Goal: Task Accomplishment & Management: Manage account settings

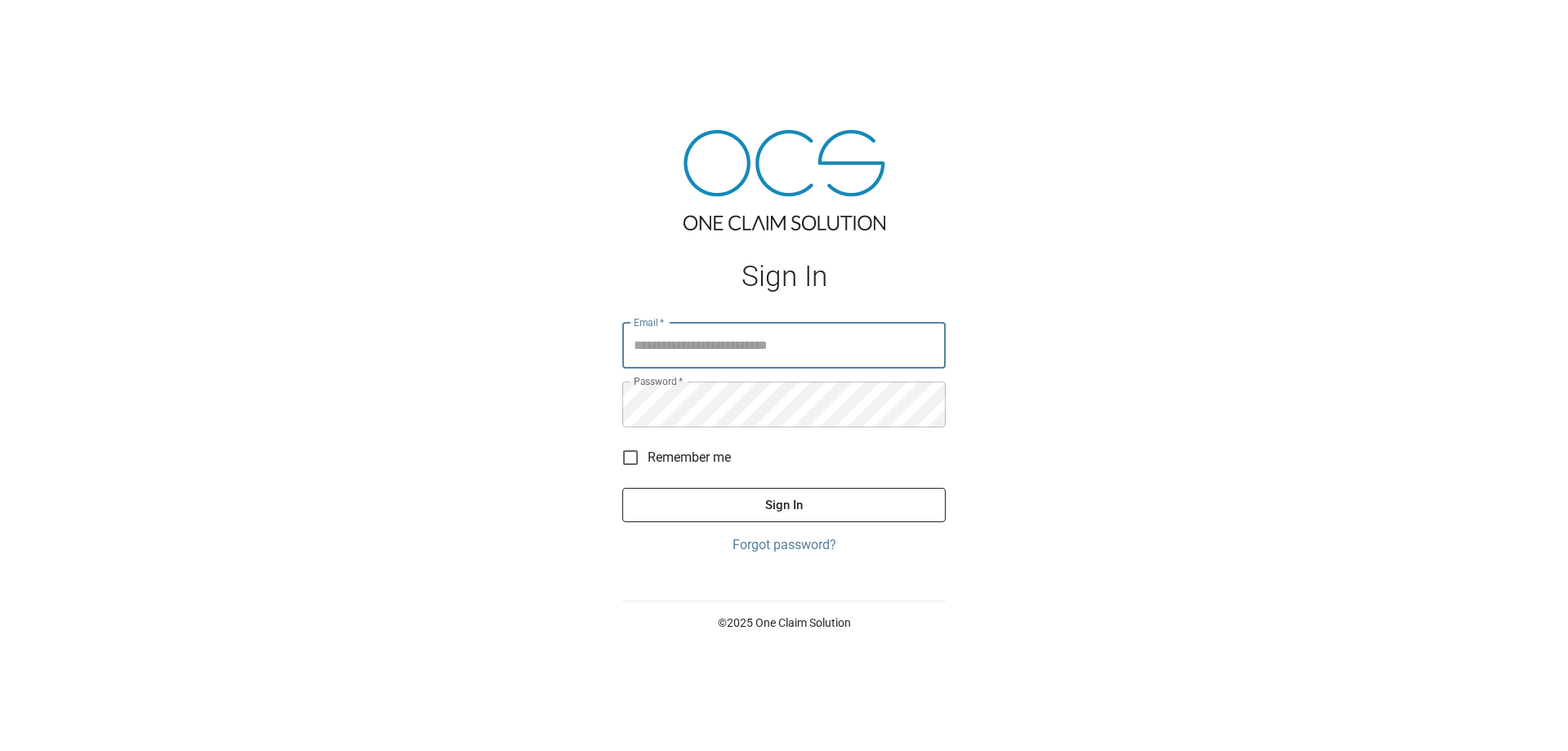
type input "**********"
click at [623, 488] on button "Sign In" at bounding box center [784, 505] width 324 height 35
